Goal: Communication & Community: Ask a question

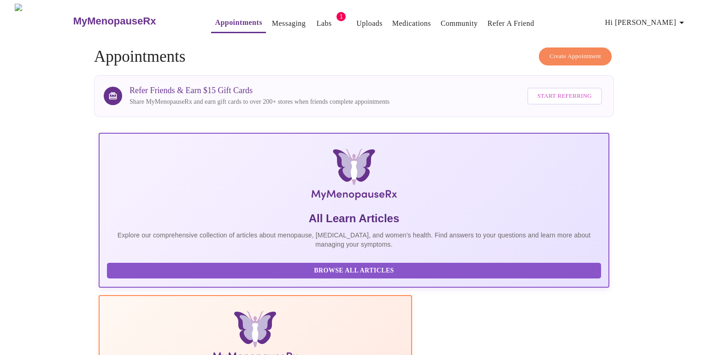
click at [272, 19] on link "Messaging" at bounding box center [289, 23] width 34 height 13
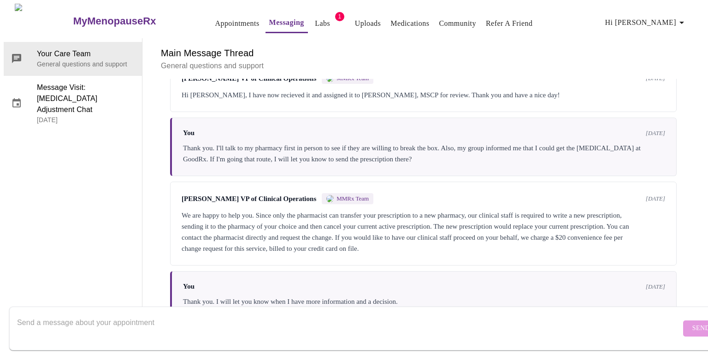
scroll to position [3370, 0]
click at [266, 318] on textarea "Send a message about your appointment" at bounding box center [348, 327] width 663 height 29
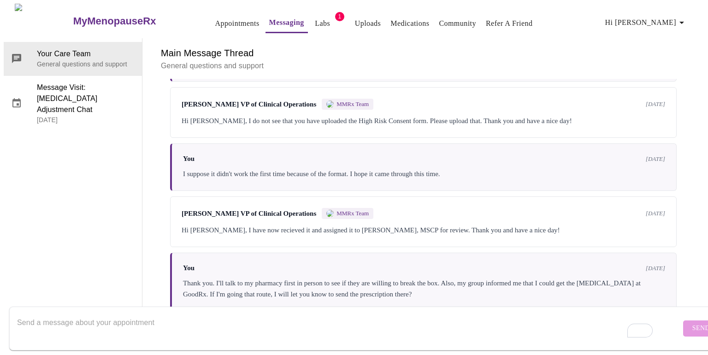
scroll to position [35, 0]
click at [205, 327] on textarea "To enrich screen reader interactions, please activate Accessibility in Grammarl…" at bounding box center [348, 327] width 663 height 29
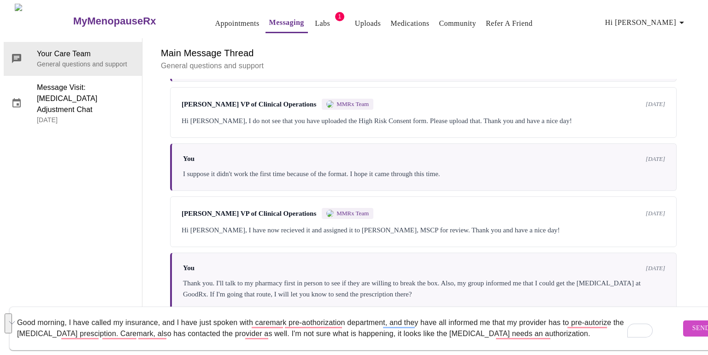
drag, startPoint x: 559, startPoint y: 324, endPoint x: 23, endPoint y: 304, distance: 536.6
click at [23, 313] on textarea "Good morning, I have called my insurance, and I have just spoken with caremark …" at bounding box center [348, 327] width 663 height 29
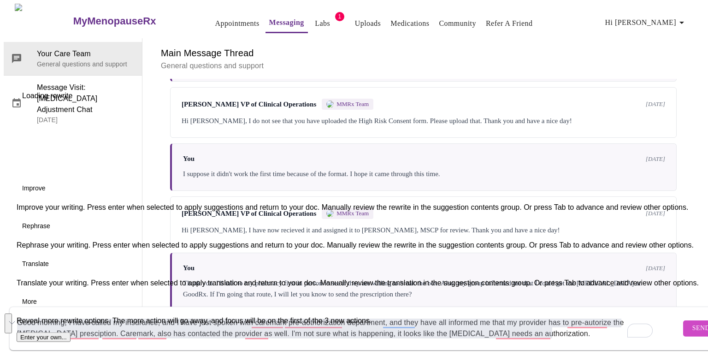
click at [10, 321] on button "See rewrite suggestions" at bounding box center [8, 323] width 7 height 20
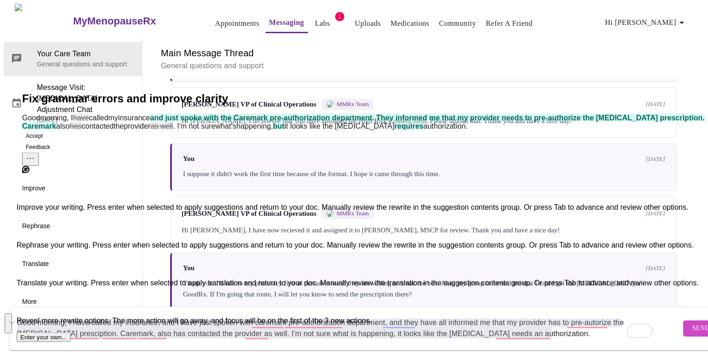
click at [47, 141] on button "Accept" at bounding box center [34, 135] width 24 height 11
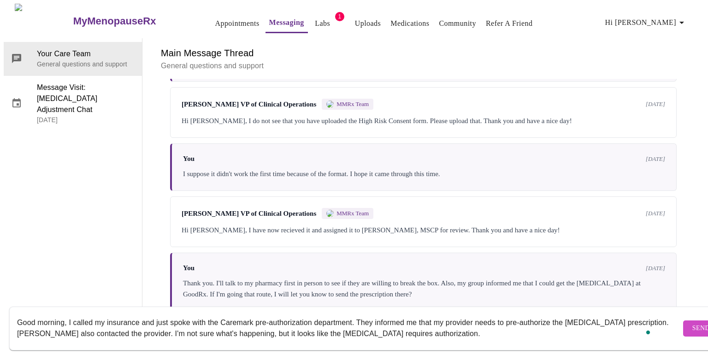
click at [465, 324] on textarea "Good morning, I called my insurance and just spoke with the Caremark pre-author…" at bounding box center [348, 327] width 663 height 29
type textarea "Good morning, I called my insurance and just spoke with the Caremark pre-author…"
click at [692, 322] on span "Send" at bounding box center [701, 328] width 18 height 12
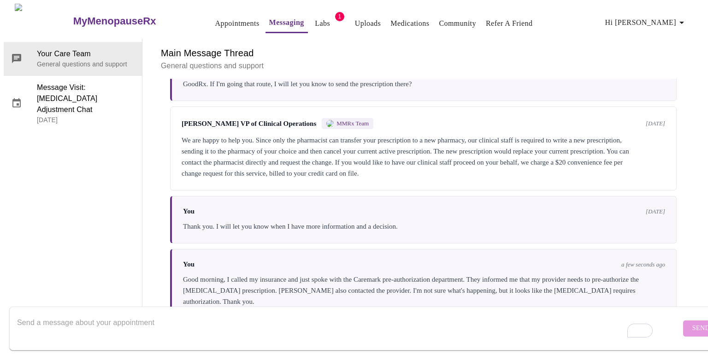
scroll to position [3354, 0]
click at [287, 322] on textarea "To enrich screen reader interactions, please activate Accessibility in Grammarl…" at bounding box center [348, 327] width 663 height 29
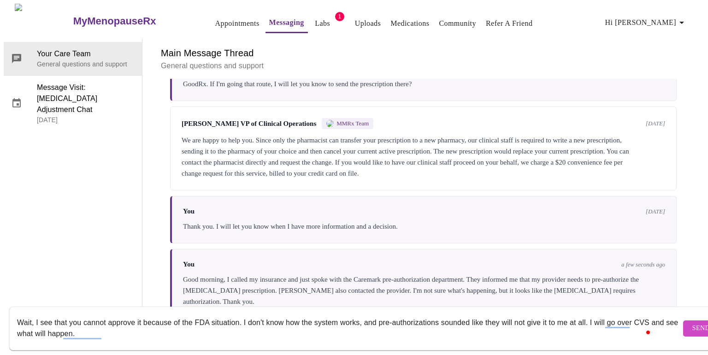
click at [241, 313] on textarea "Wait, I see that you cannot approve it because of the FDA situation. I don't kn…" at bounding box center [348, 327] width 663 height 29
drag, startPoint x: 241, startPoint y: 313, endPoint x: 242, endPoint y: 320, distance: 7.0
click at [242, 320] on textarea "Wait, I see that you cannot approve it because of the FDA situation. I don't kn…" at bounding box center [348, 327] width 663 height 29
drag, startPoint x: 241, startPoint y: 315, endPoint x: 263, endPoint y: 329, distance: 26.1
click at [263, 329] on textarea "Wait, I see that you cannot approve it because of the FDA situation. I don't kn…" at bounding box center [348, 327] width 663 height 29
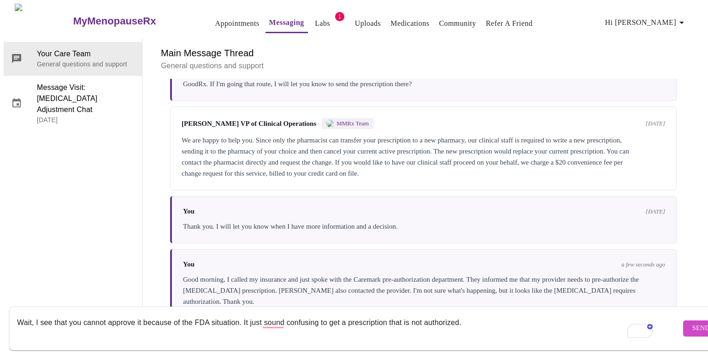
click at [284, 316] on textarea "Wait, I see that you cannot approve it because of the FDA situation. It just so…" at bounding box center [348, 327] width 663 height 29
click at [476, 315] on textarea "Wait, I see that you cannot approve it because of the FDA situation. It just so…" at bounding box center [348, 327] width 663 height 29
click at [578, 313] on textarea "Wait, I see that you cannot approve it because of the FDA situation. It just so…" at bounding box center [348, 327] width 663 height 29
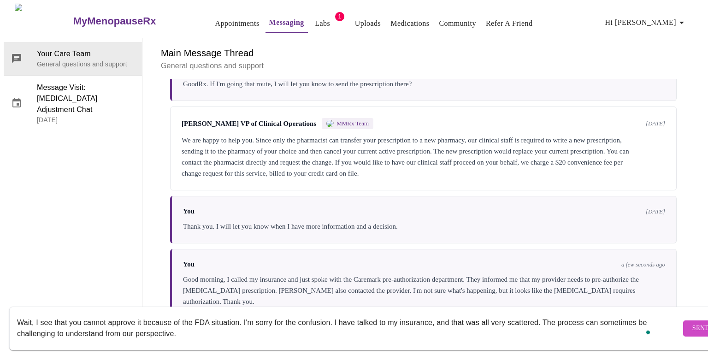
click at [191, 327] on textarea "Wait, I see that you cannot approve it because of the FDA situation. I'm sorry …" at bounding box center [348, 327] width 663 height 29
type textarea "Wait, I see that you cannot approve it because of the FDA situation. I'm sorry …"
click at [692, 322] on span "Send" at bounding box center [701, 328] width 18 height 12
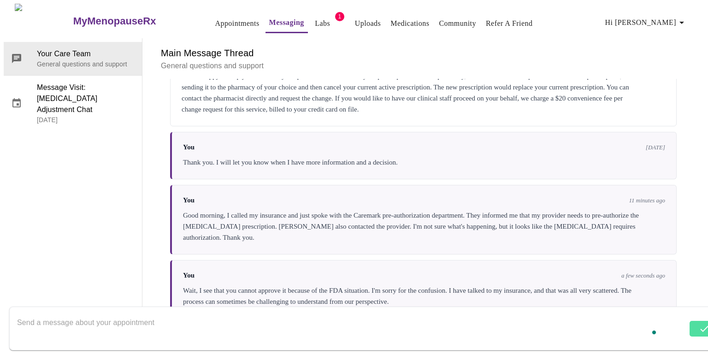
scroll to position [3334, 0]
